Goal: Task Accomplishment & Management: Manage account settings

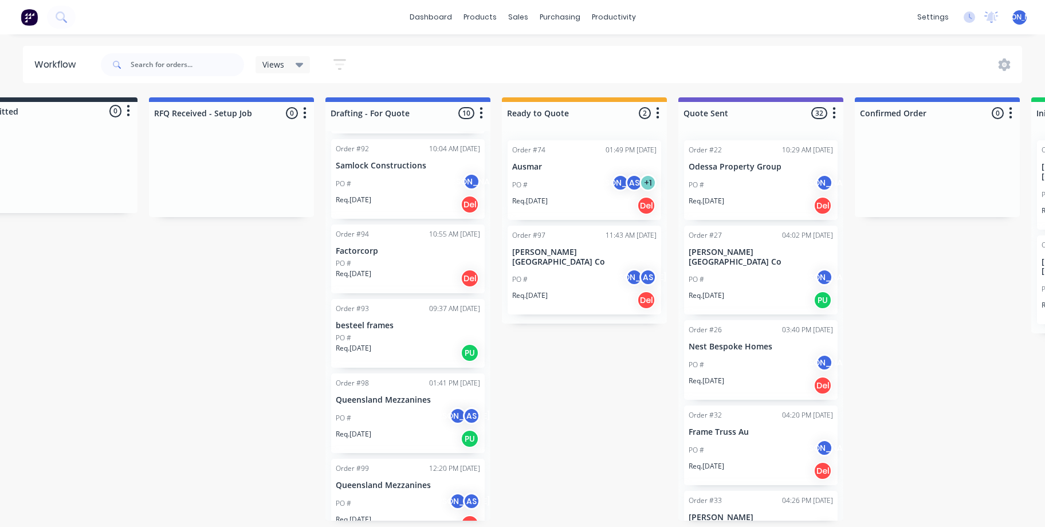
scroll to position [431, 0]
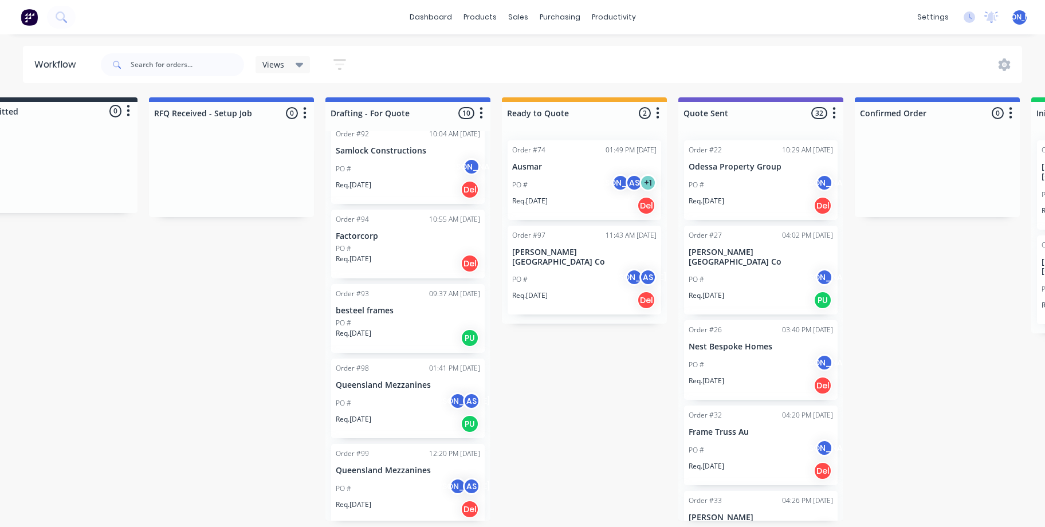
click at [392, 310] on p "besteel frames" at bounding box center [408, 311] width 144 height 10
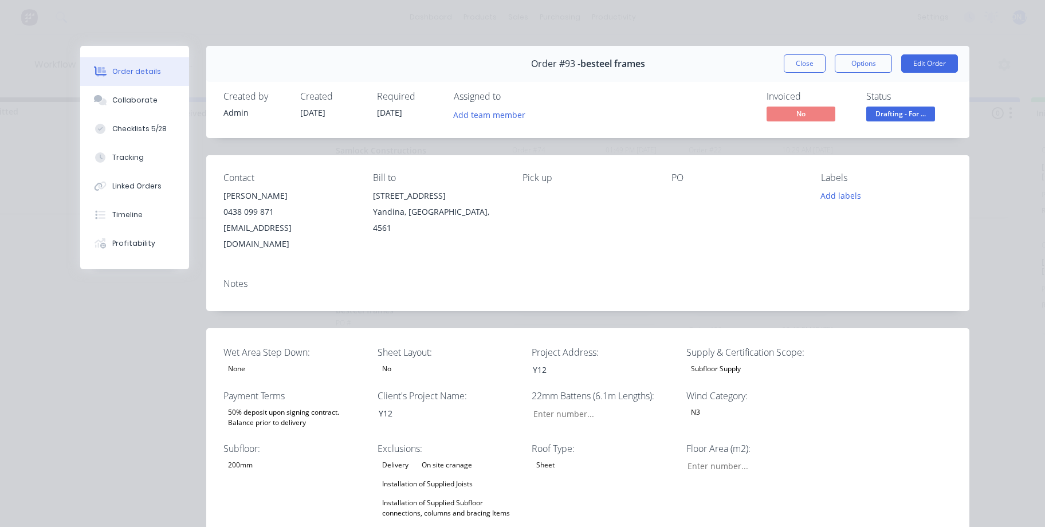
type input "0"
type input "38"
type input "0"
click at [790, 60] on button "Close" at bounding box center [804, 63] width 42 height 18
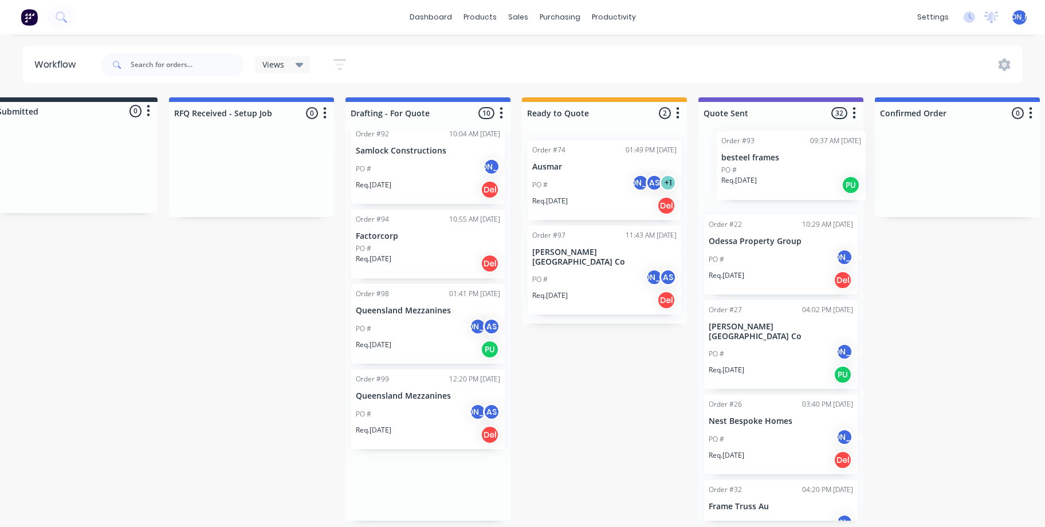
scroll to position [5, 34]
drag, startPoint x: 432, startPoint y: 313, endPoint x: 760, endPoint y: 163, distance: 360.6
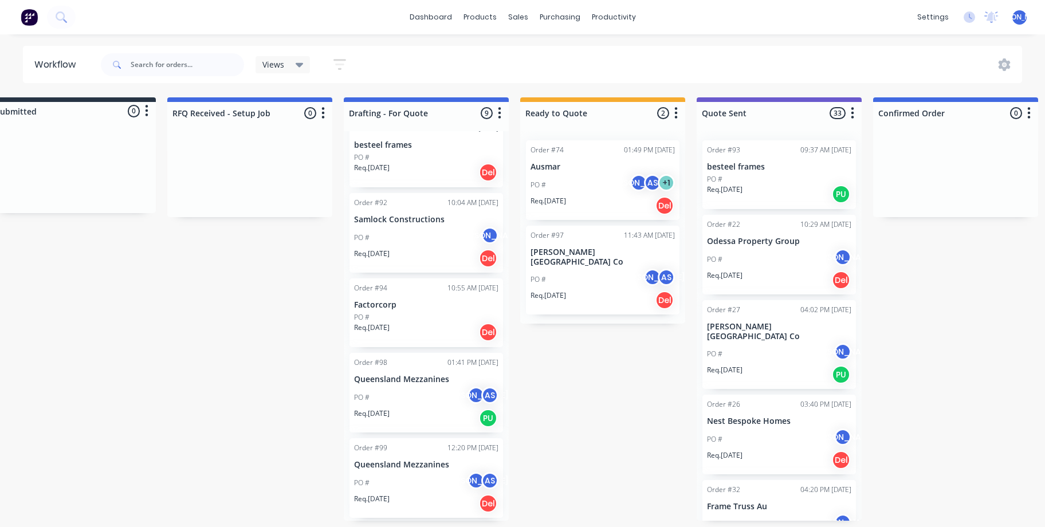
scroll to position [357, 0]
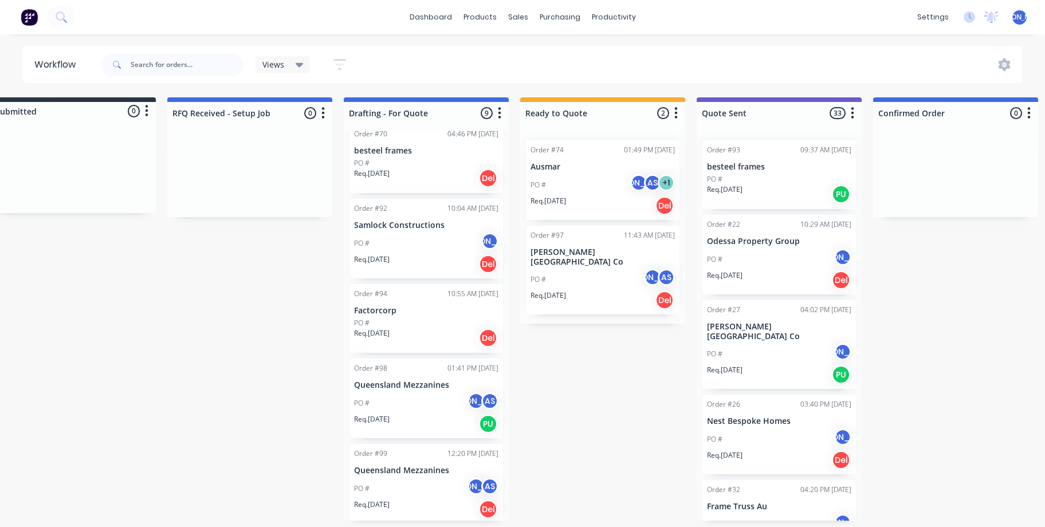
click at [403, 247] on div "PO # JO" at bounding box center [426, 244] width 144 height 22
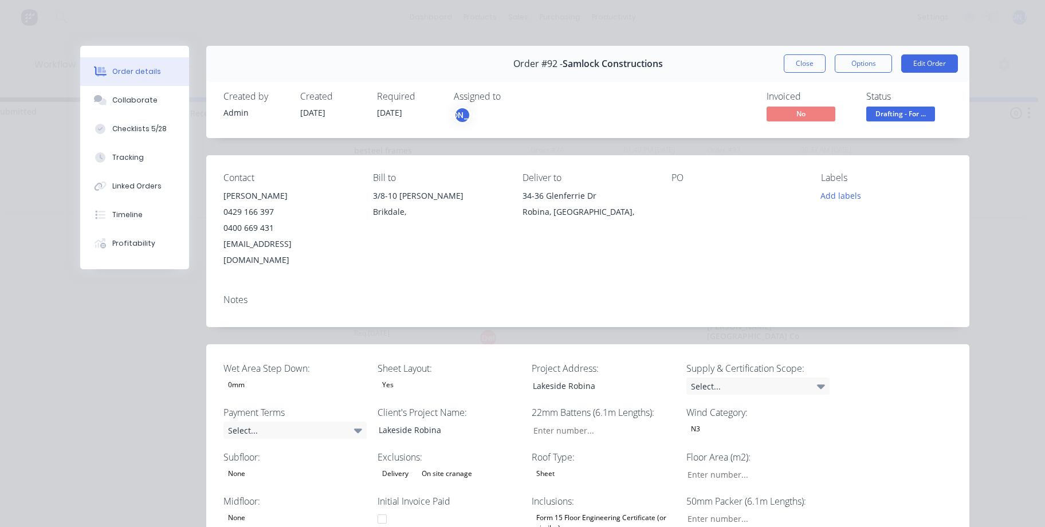
type input "0"
type input "4,019"
type input "21"
click at [798, 66] on button "Close" at bounding box center [804, 63] width 42 height 18
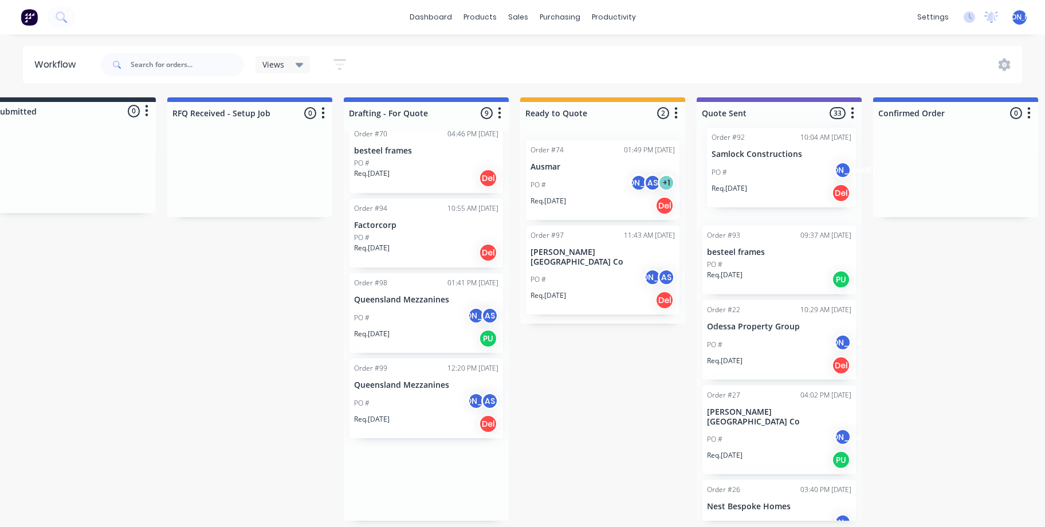
drag, startPoint x: 406, startPoint y: 241, endPoint x: 767, endPoint y: 175, distance: 366.7
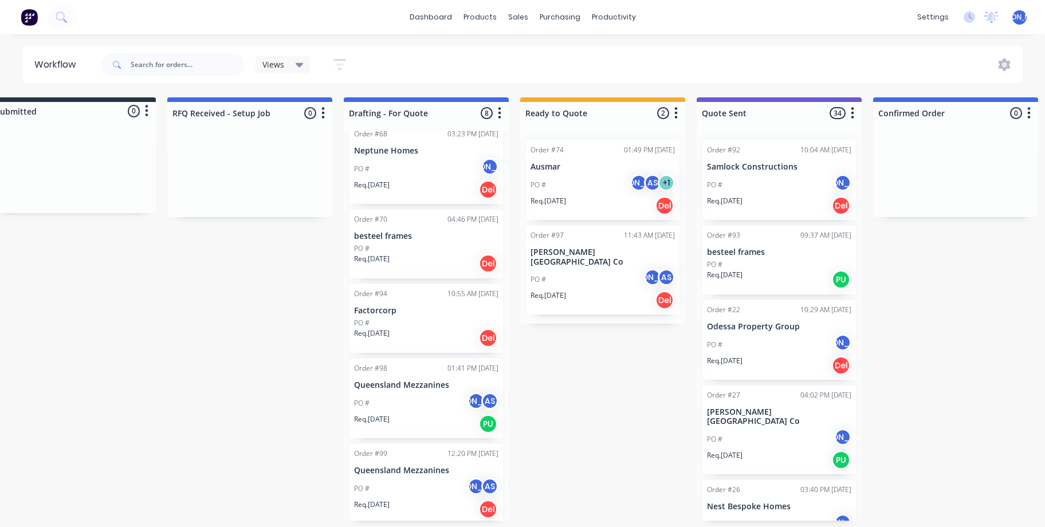
scroll to position [271, 0]
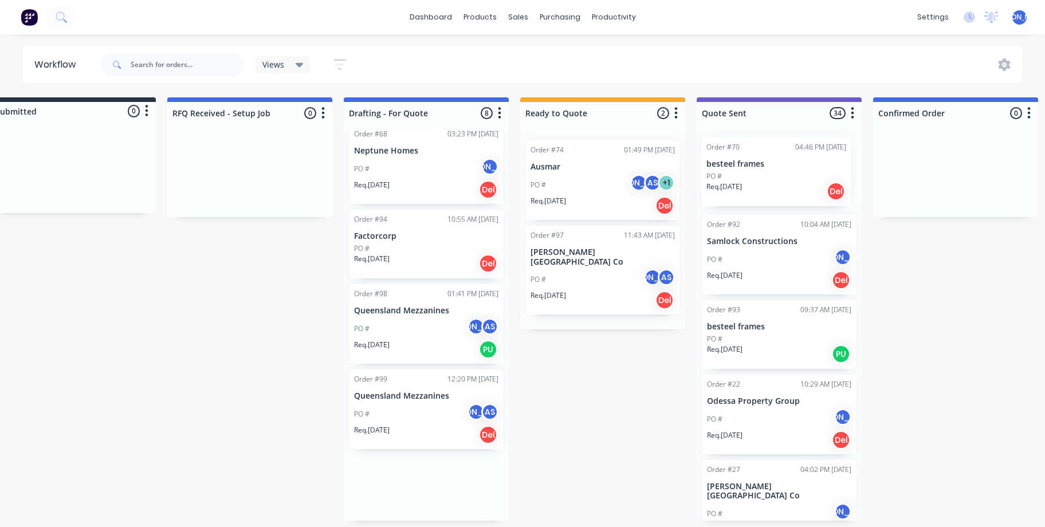
drag, startPoint x: 395, startPoint y: 240, endPoint x: 763, endPoint y: 175, distance: 373.9
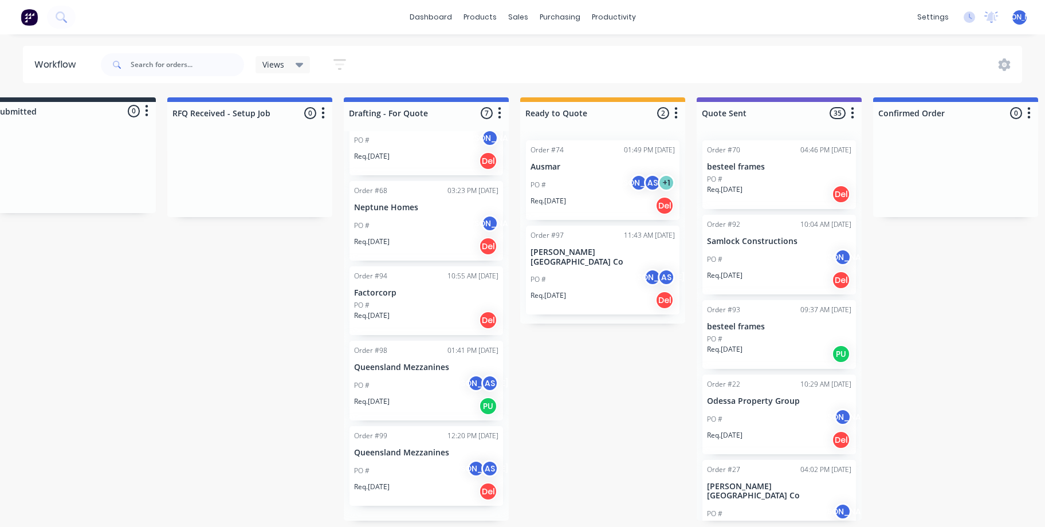
scroll to position [197, 0]
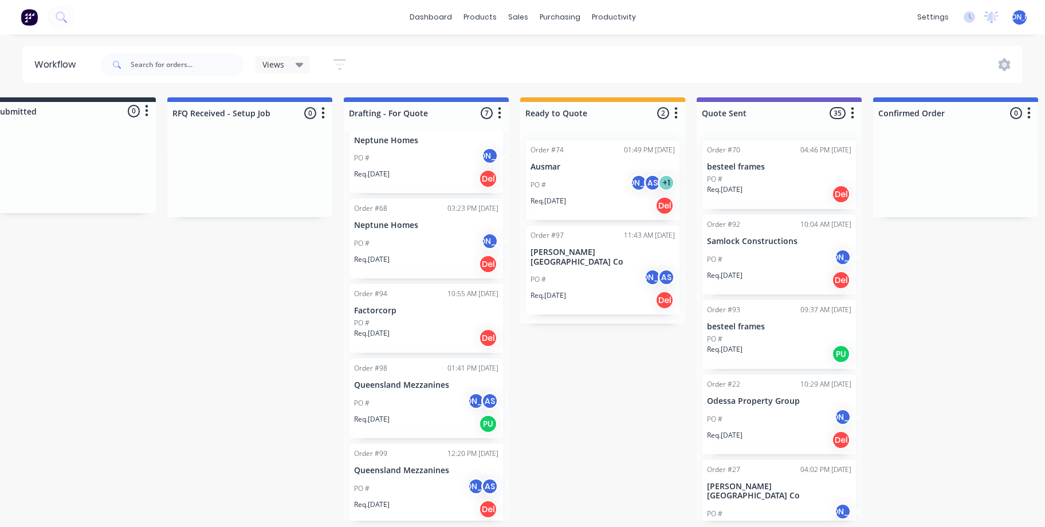
click at [405, 236] on div "PO # JO" at bounding box center [426, 244] width 144 height 22
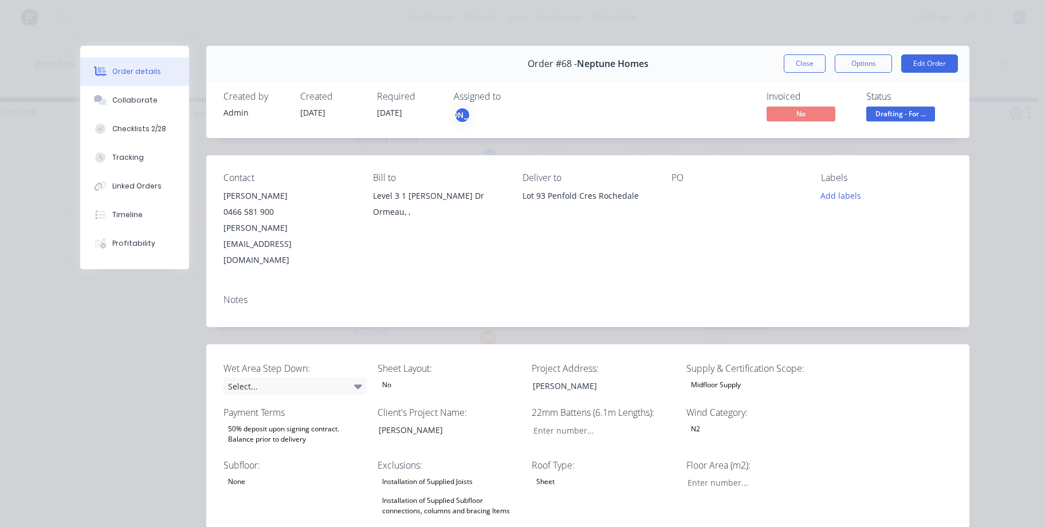
type input "64"
type input "141"
type input "0"
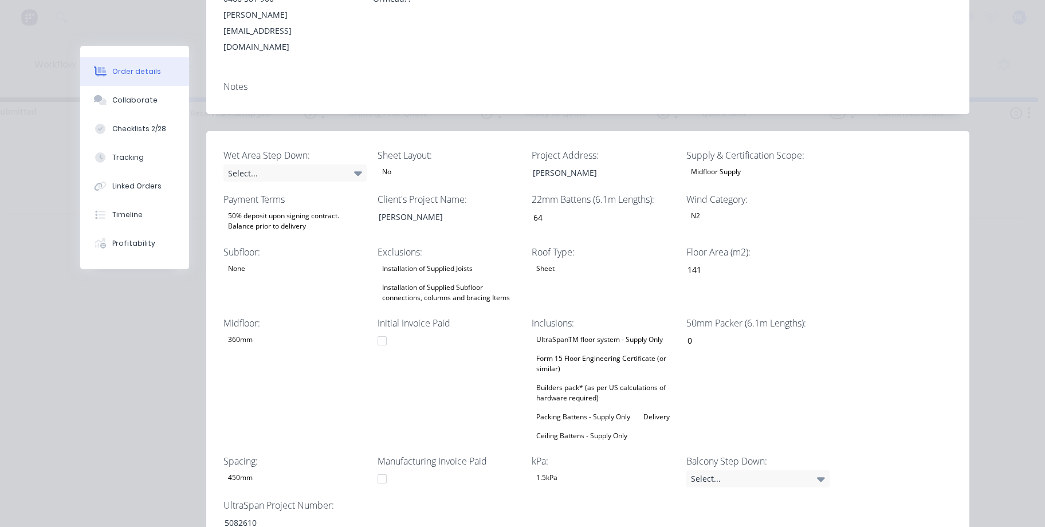
scroll to position [0, 0]
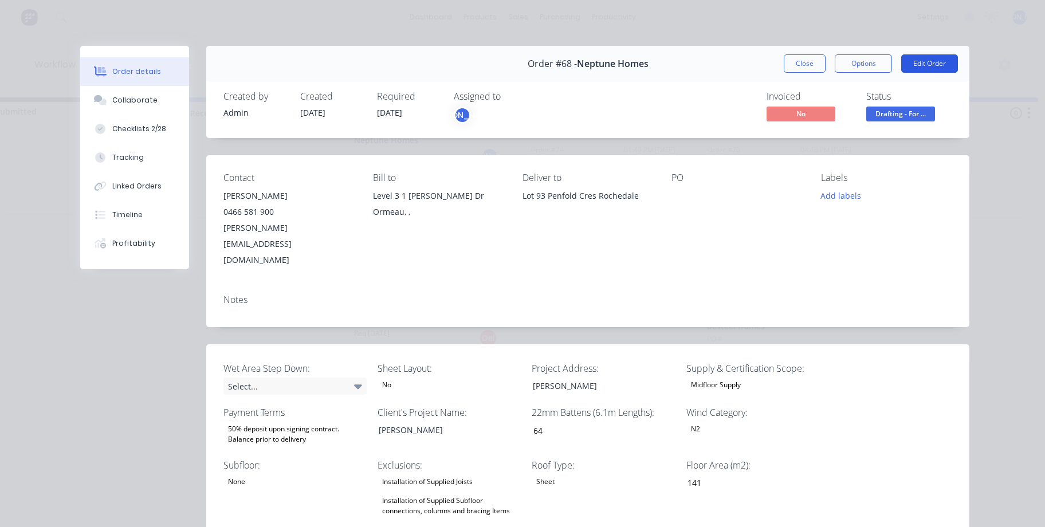
click at [933, 68] on button "Edit Order" at bounding box center [929, 63] width 57 height 18
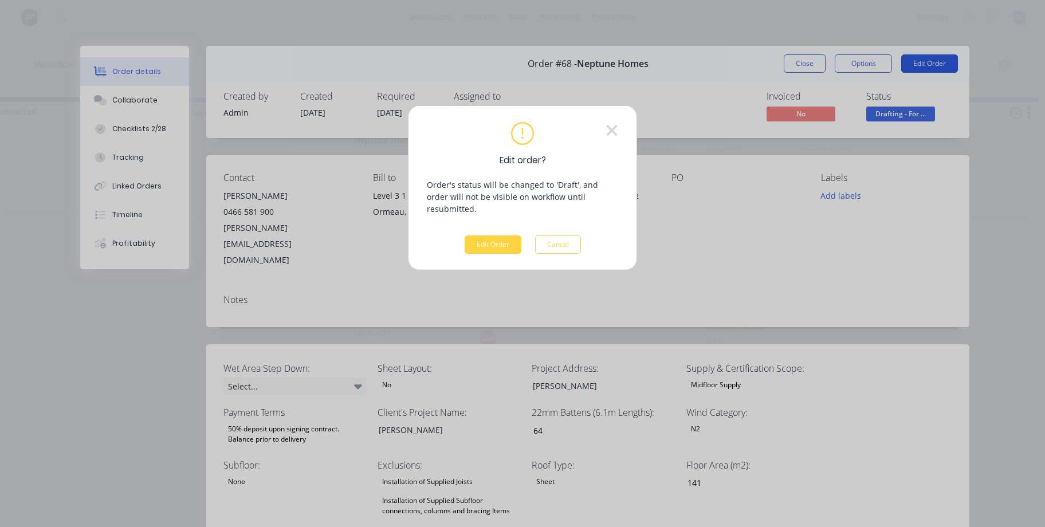
scroll to position [0, 34]
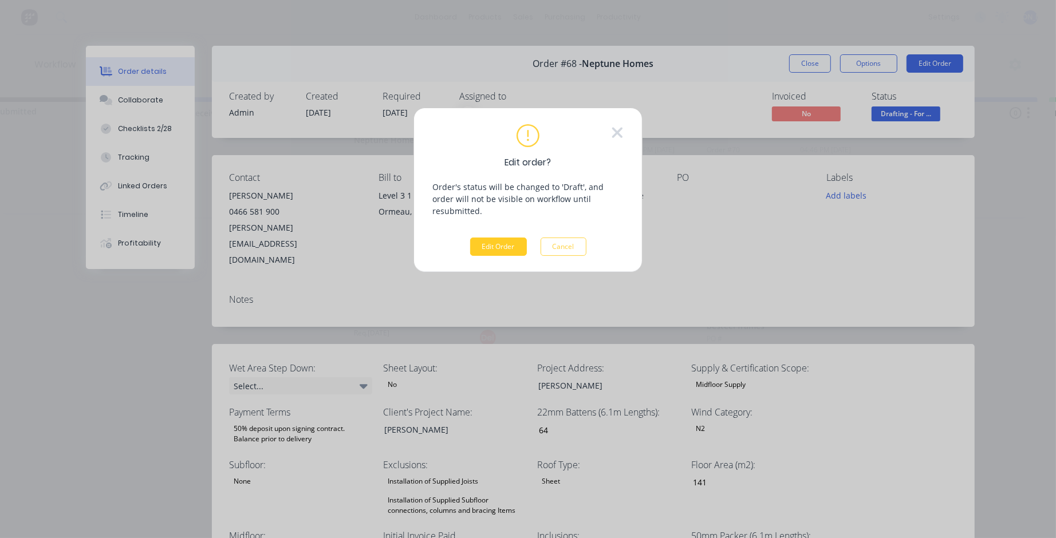
click at [505, 238] on button "Edit Order" at bounding box center [498, 247] width 57 height 18
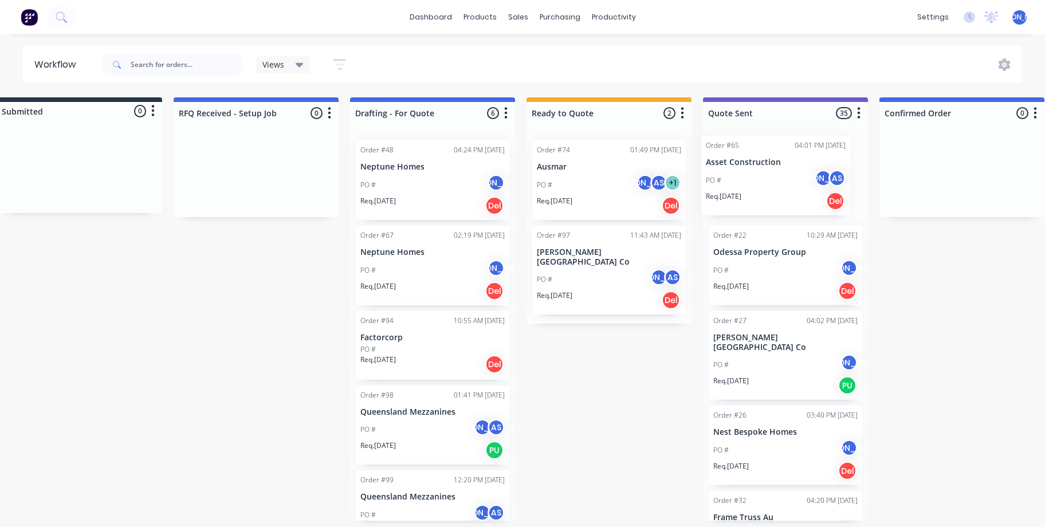
scroll to position [0, 29]
drag, startPoint x: 437, startPoint y: 270, endPoint x: 772, endPoint y: 181, distance: 346.6
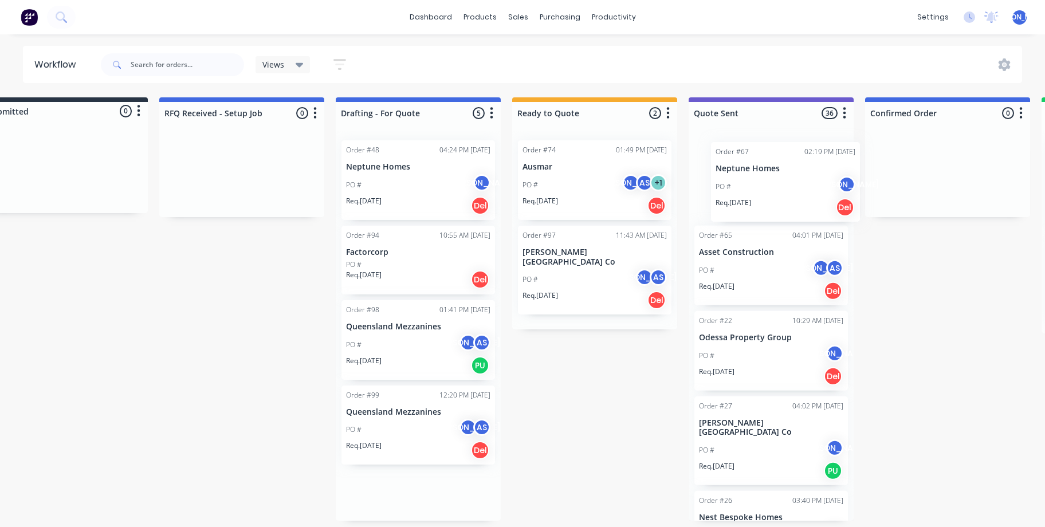
scroll to position [0, 46]
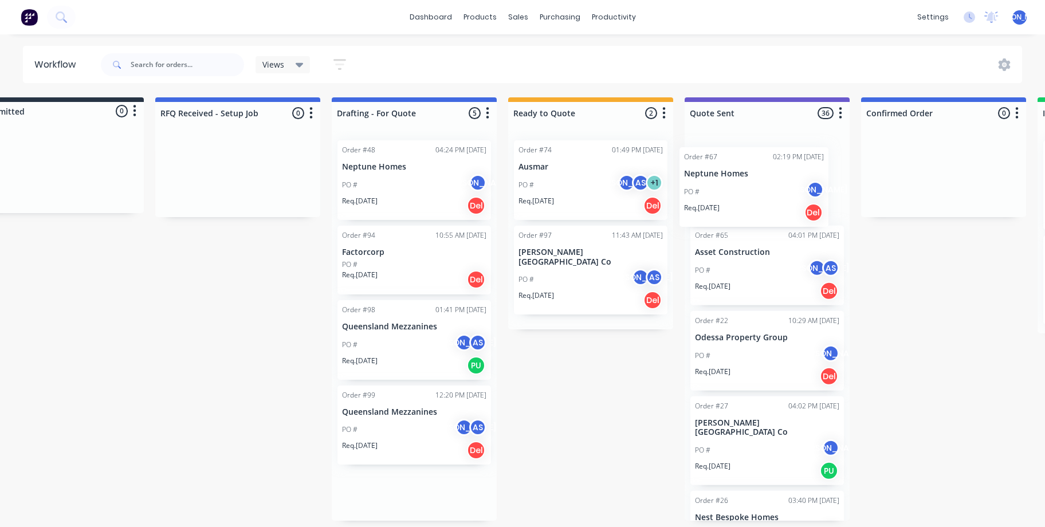
drag, startPoint x: 402, startPoint y: 270, endPoint x: 731, endPoint y: 192, distance: 338.0
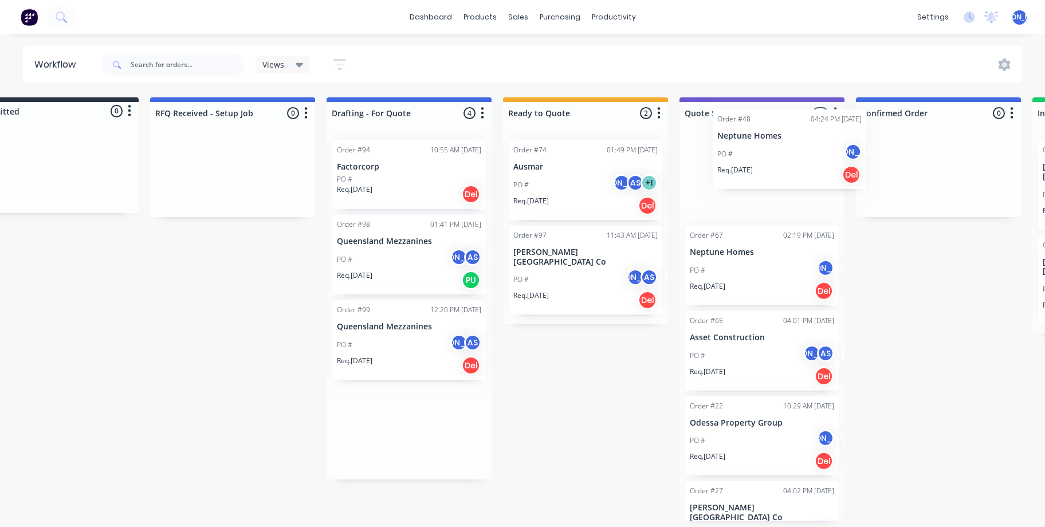
scroll to position [0, 53]
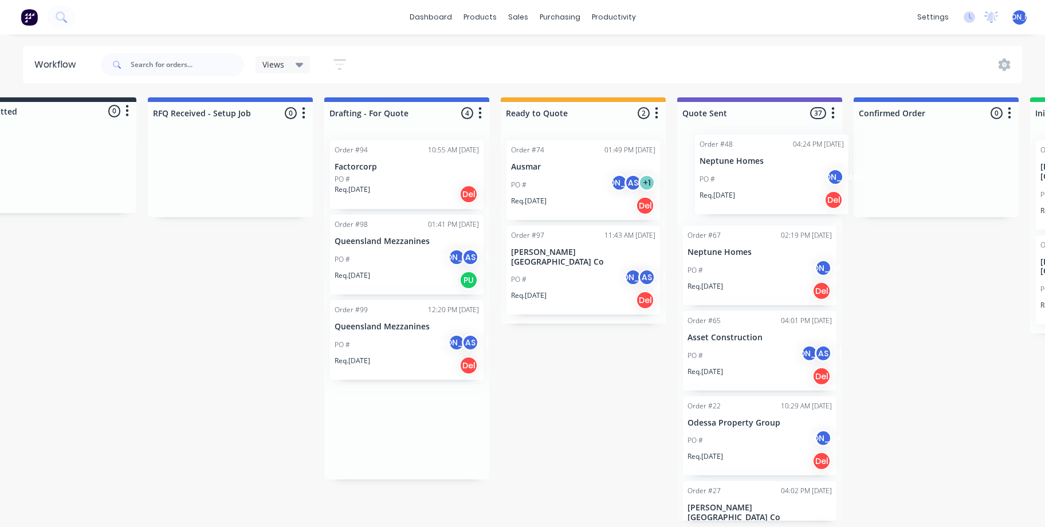
drag, startPoint x: 377, startPoint y: 180, endPoint x: 743, endPoint y: 179, distance: 366.5
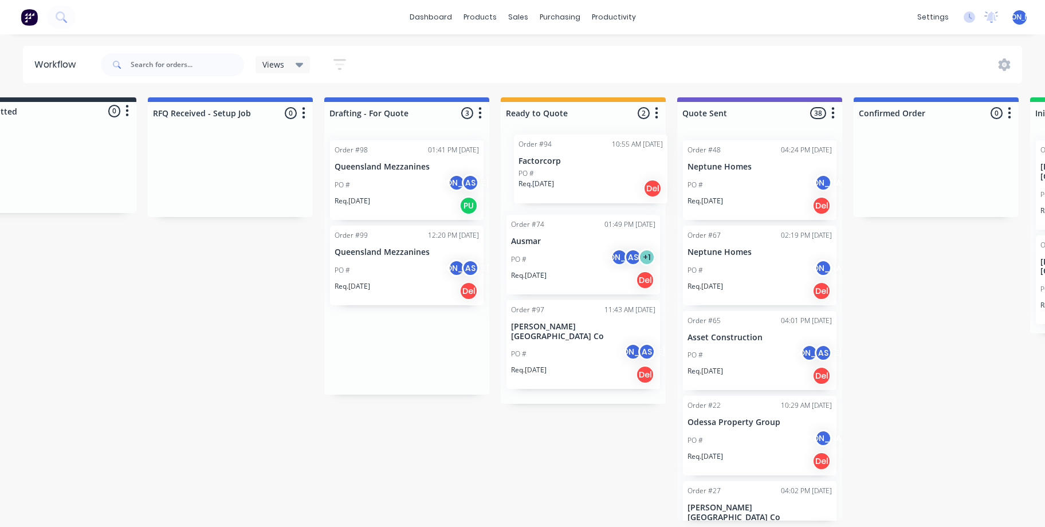
drag, startPoint x: 390, startPoint y: 179, endPoint x: 588, endPoint y: 174, distance: 197.6
click at [647, 195] on div "Del" at bounding box center [645, 194] width 18 height 18
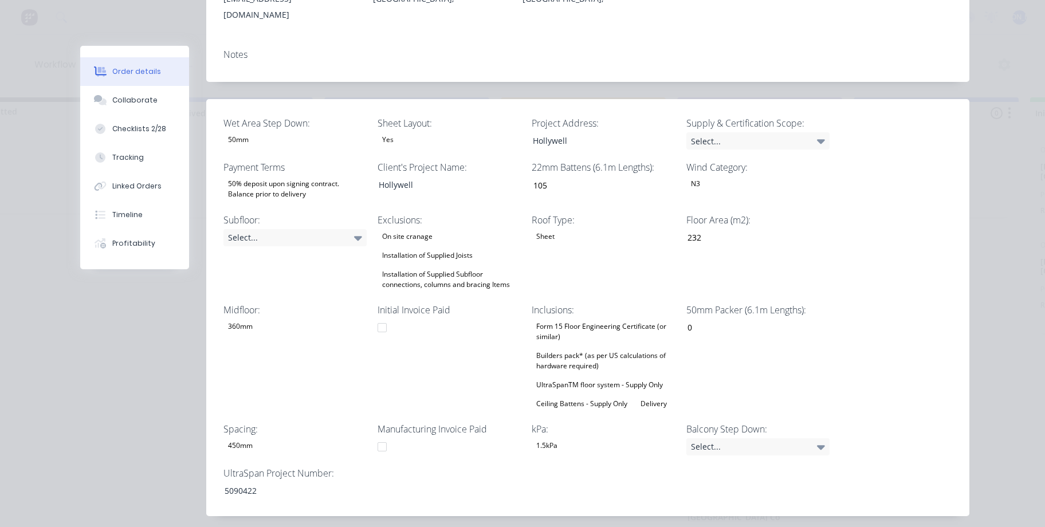
scroll to position [0, 0]
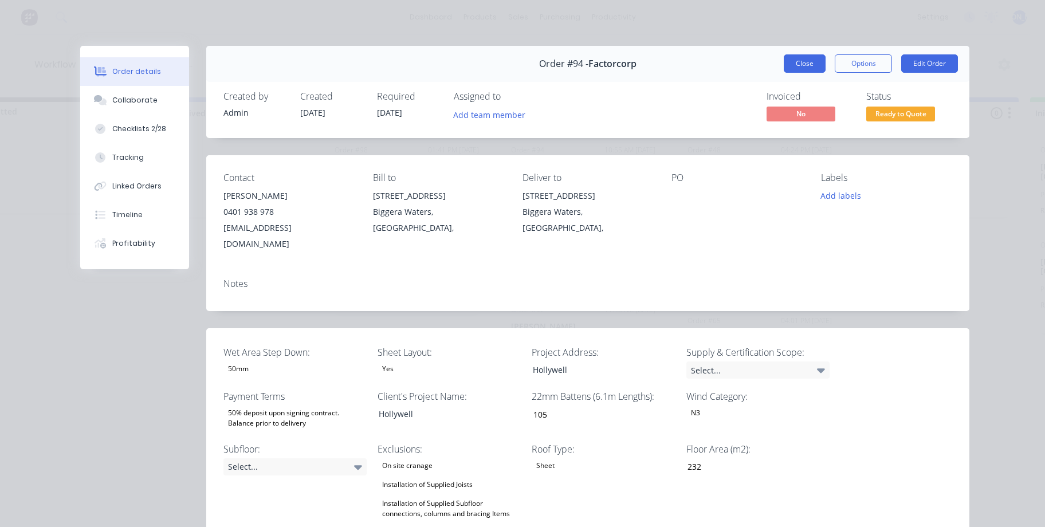
click at [805, 62] on button "Close" at bounding box center [804, 63] width 42 height 18
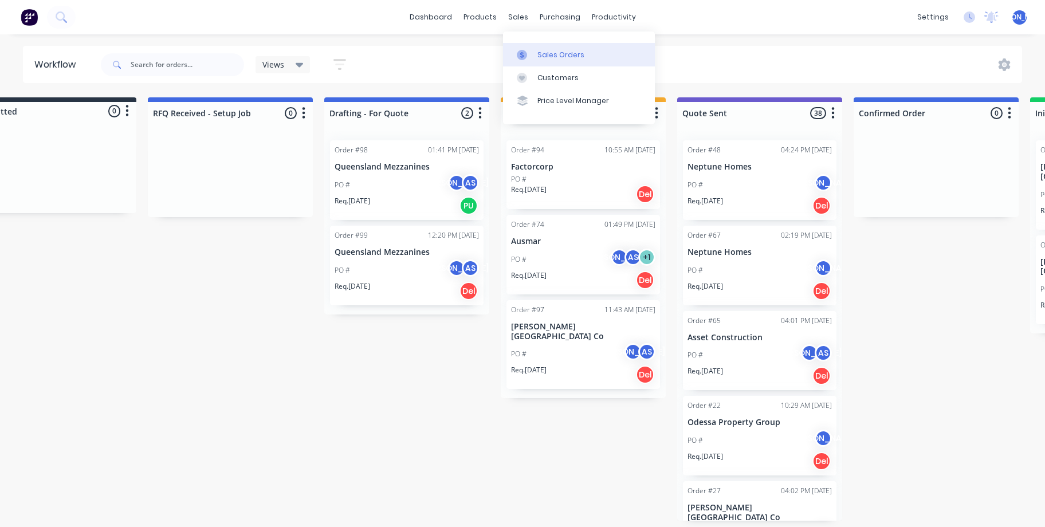
click at [539, 56] on div "Sales Orders" at bounding box center [560, 55] width 47 height 10
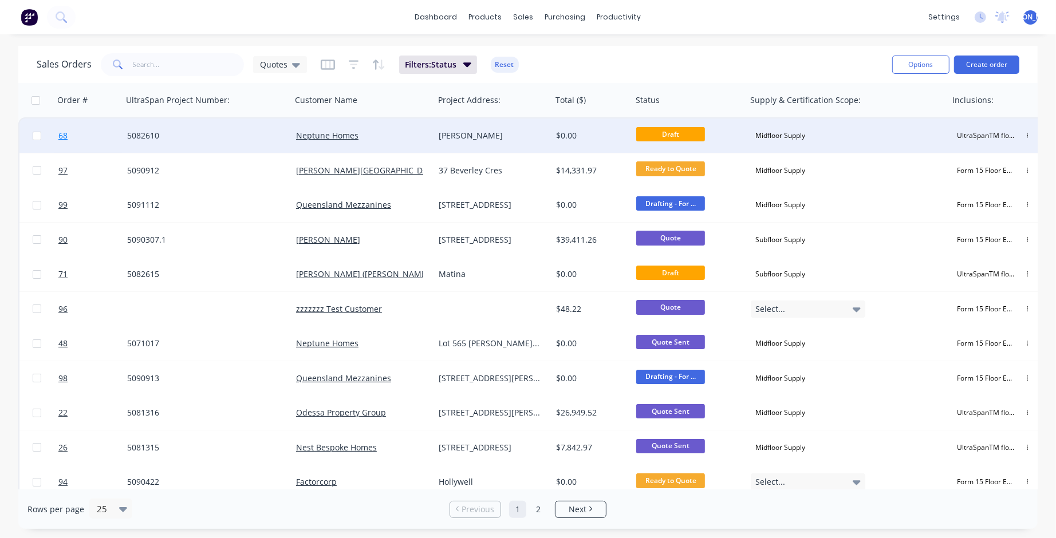
click at [62, 136] on span "68" at bounding box center [62, 135] width 9 height 11
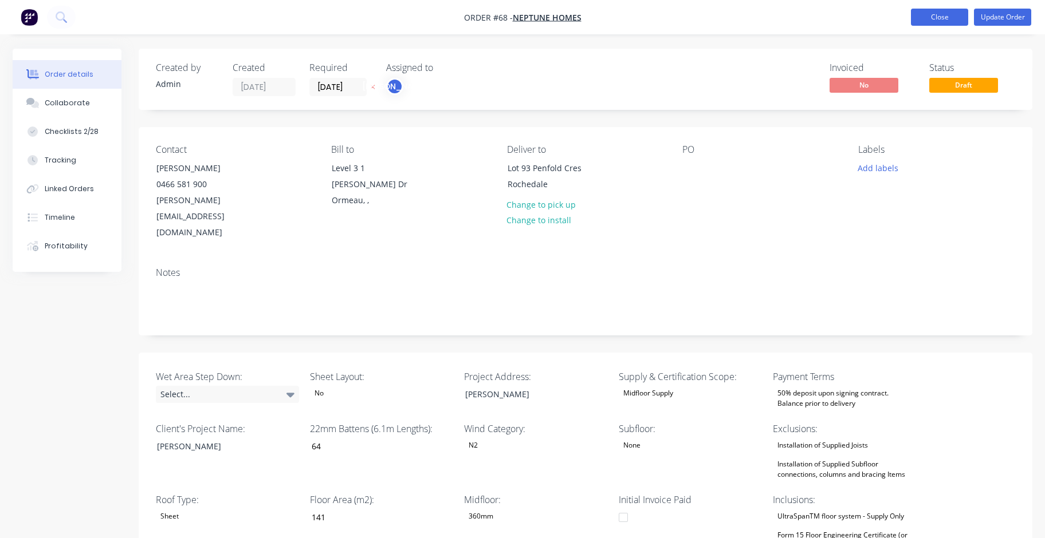
click at [935, 13] on button "Close" at bounding box center [939, 17] width 57 height 17
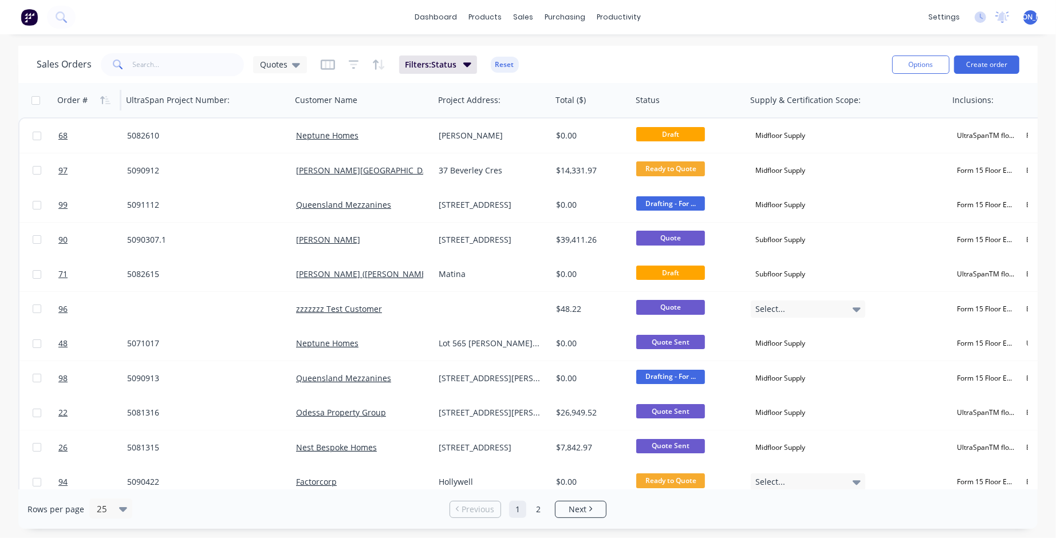
click at [94, 97] on div "Order #" at bounding box center [85, 100] width 57 height 23
click at [109, 97] on icon "button" at bounding box center [105, 100] width 10 height 9
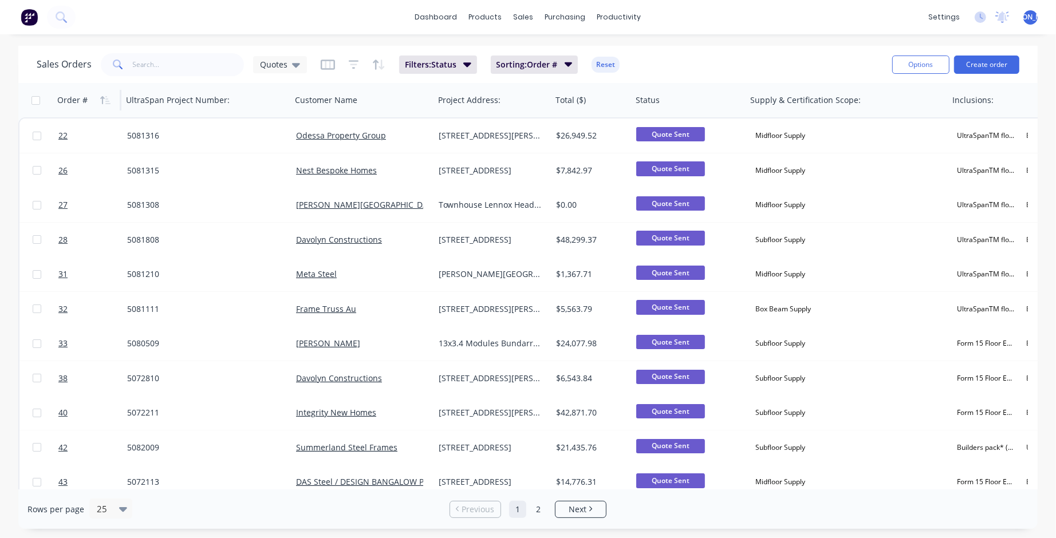
click at [109, 97] on icon "button" at bounding box center [105, 100] width 10 height 9
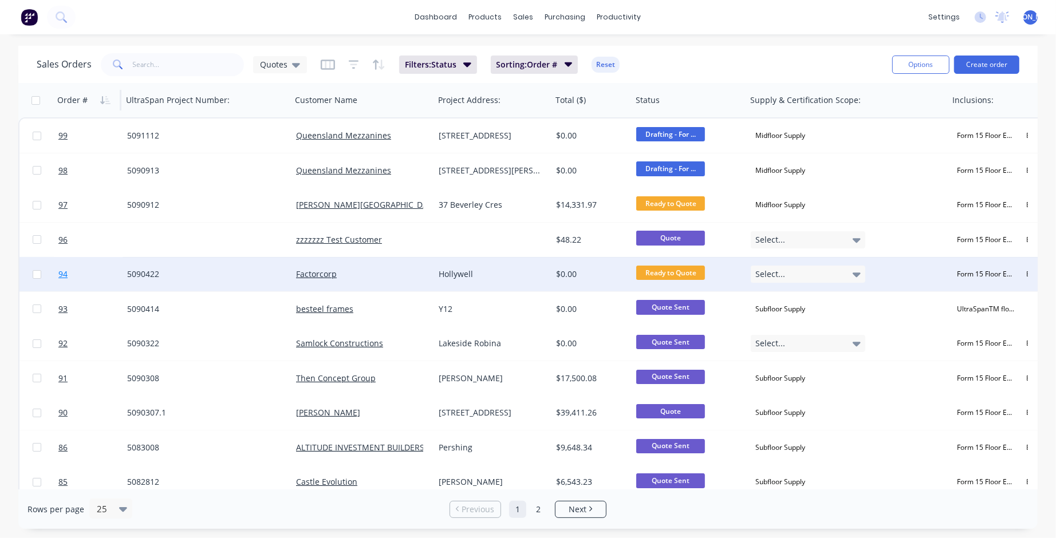
click at [64, 269] on span "94" at bounding box center [62, 274] width 9 height 11
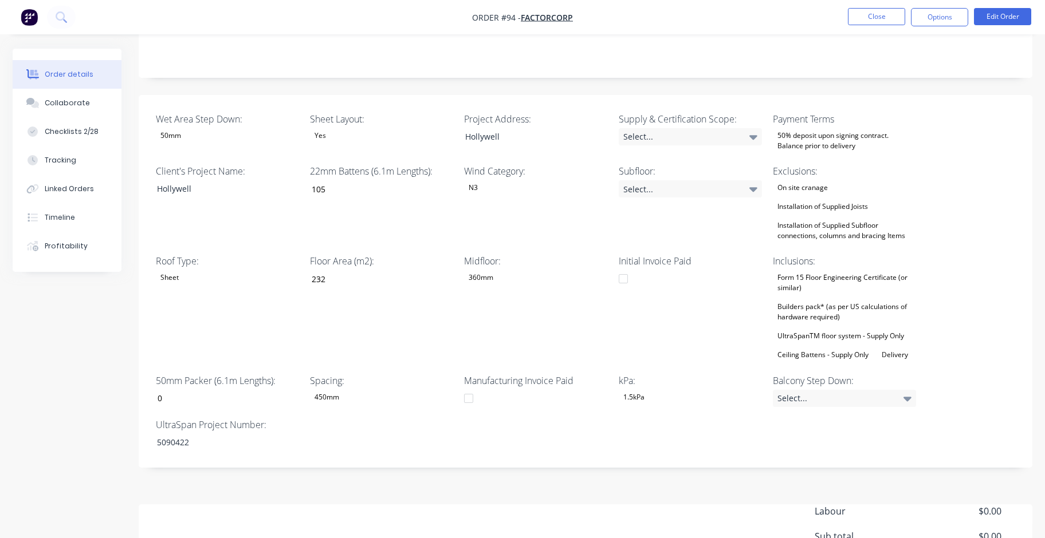
scroll to position [229, 0]
